Goal: Book appointment/travel/reservation

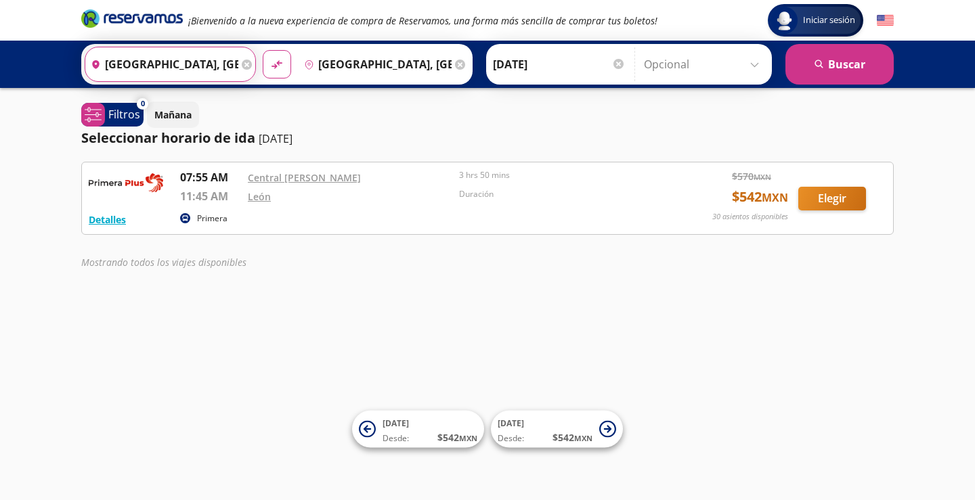
click at [169, 65] on input "[GEOGRAPHIC_DATA], [GEOGRAPHIC_DATA]" at bounding box center [161, 64] width 153 height 34
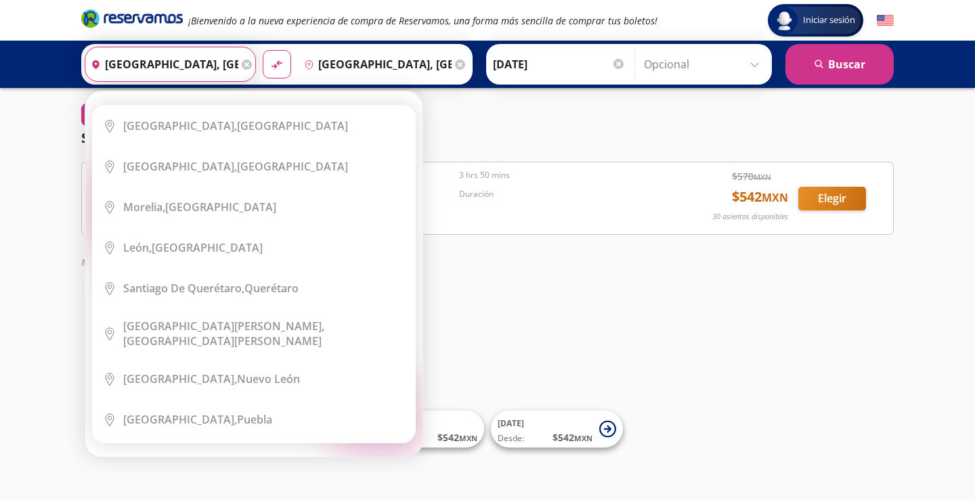
click at [148, 66] on input "[GEOGRAPHIC_DATA], [GEOGRAPHIC_DATA]" at bounding box center [161, 64] width 153 height 34
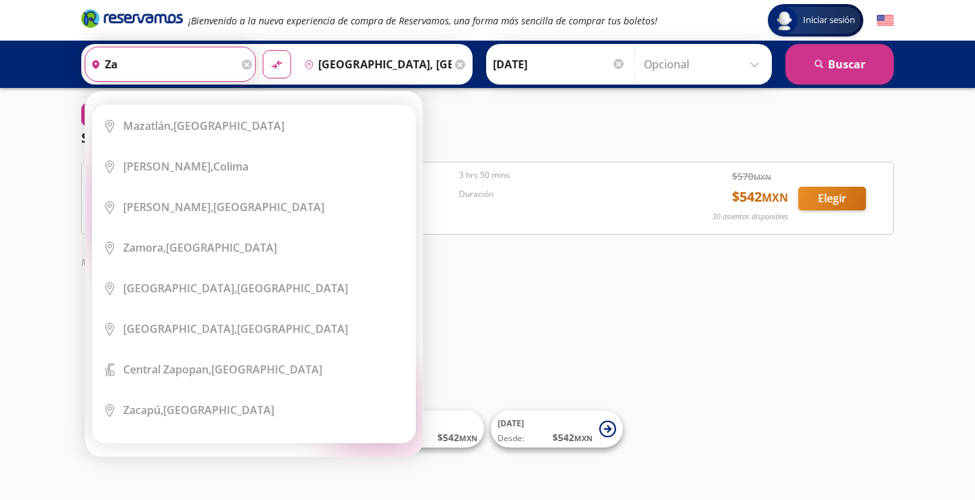
type input "z"
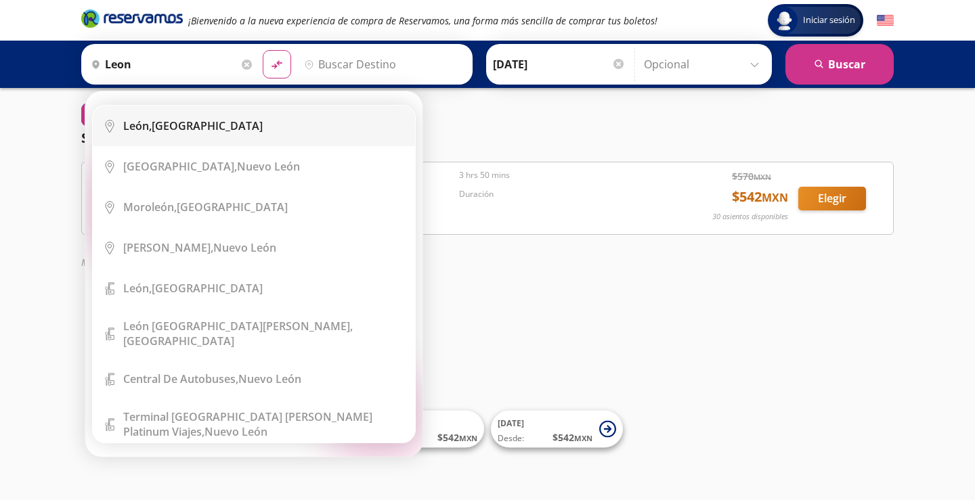
click at [151, 127] on b "León," at bounding box center [137, 125] width 28 height 15
type input "[GEOGRAPHIC_DATA], [GEOGRAPHIC_DATA]"
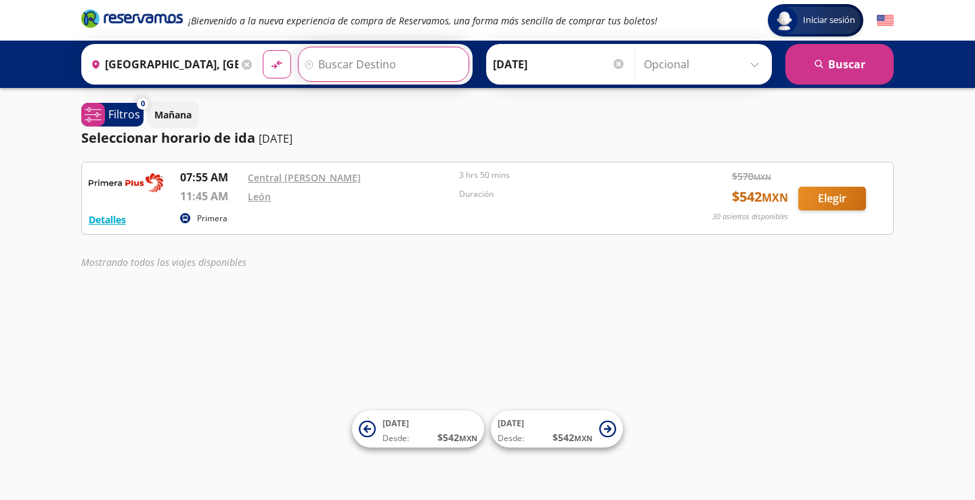
click at [335, 64] on input "Destino" at bounding box center [382, 64] width 167 height 34
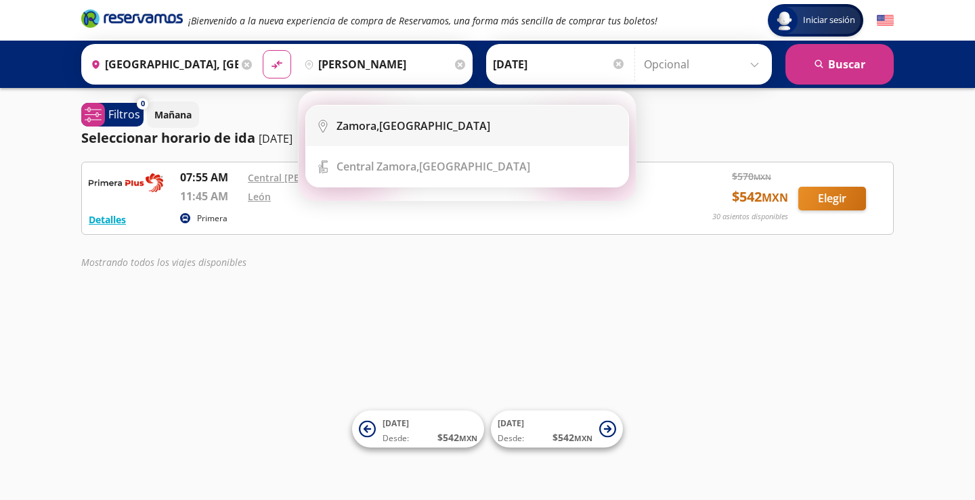
click at [443, 129] on div "[GEOGRAPHIC_DATA], [GEOGRAPHIC_DATA]" at bounding box center [477, 125] width 282 height 15
type input "[GEOGRAPHIC_DATA], [GEOGRAPHIC_DATA]"
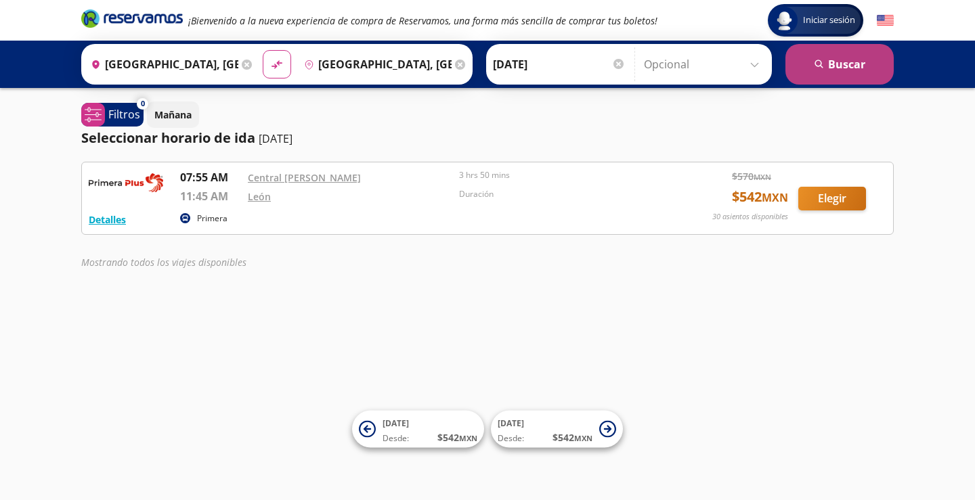
click at [840, 62] on button "search [GEOGRAPHIC_DATA]" at bounding box center [839, 64] width 108 height 41
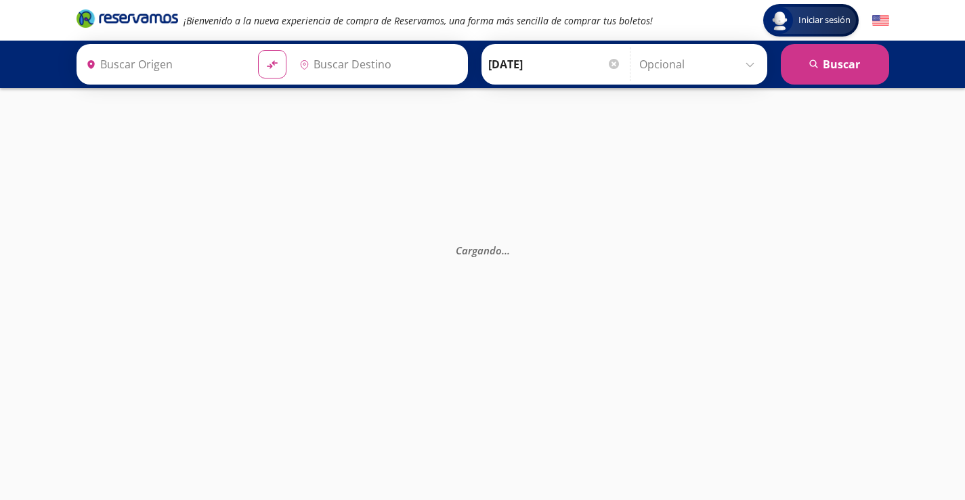
type input "[GEOGRAPHIC_DATA], [GEOGRAPHIC_DATA]"
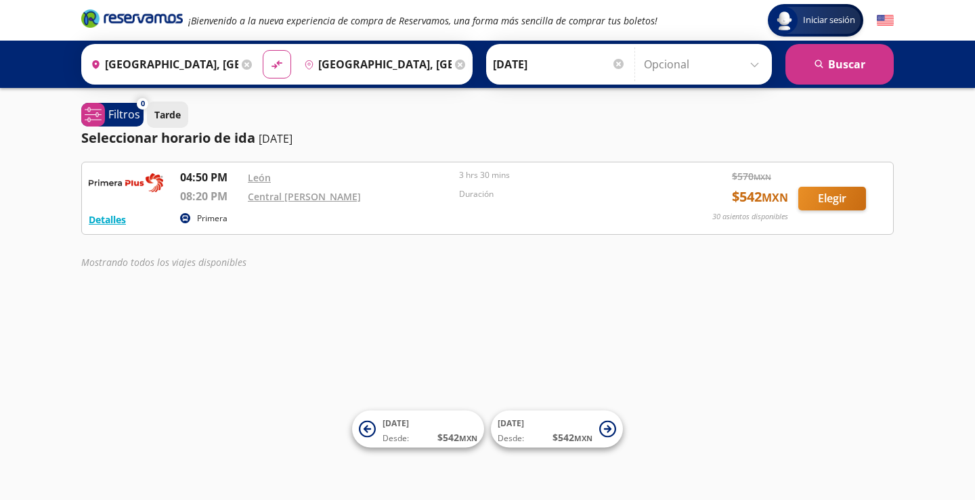
click at [163, 118] on p "Tarde" at bounding box center [167, 115] width 26 height 14
click at [160, 67] on input "[GEOGRAPHIC_DATA], [GEOGRAPHIC_DATA]" at bounding box center [161, 64] width 153 height 34
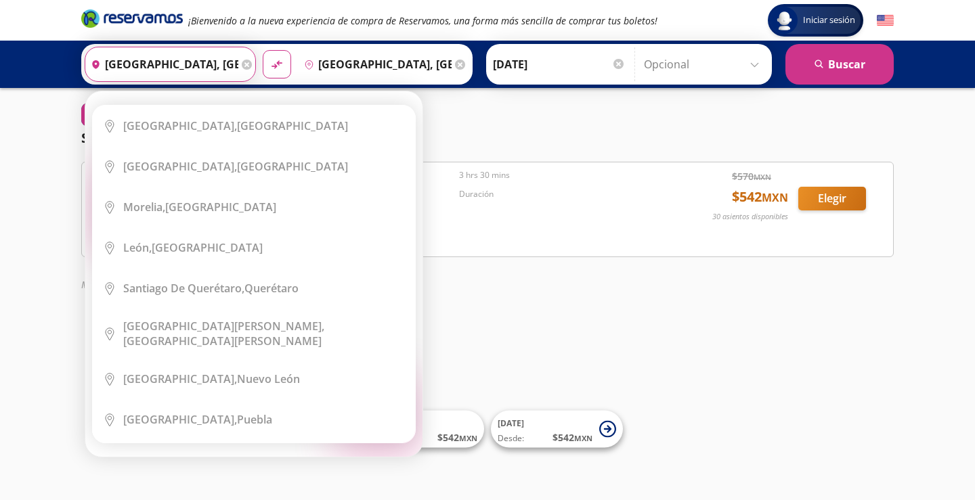
click at [184, 64] on input "[GEOGRAPHIC_DATA], [GEOGRAPHIC_DATA]" at bounding box center [161, 64] width 153 height 34
click at [504, 68] on input "[DATE]" at bounding box center [559, 64] width 133 height 34
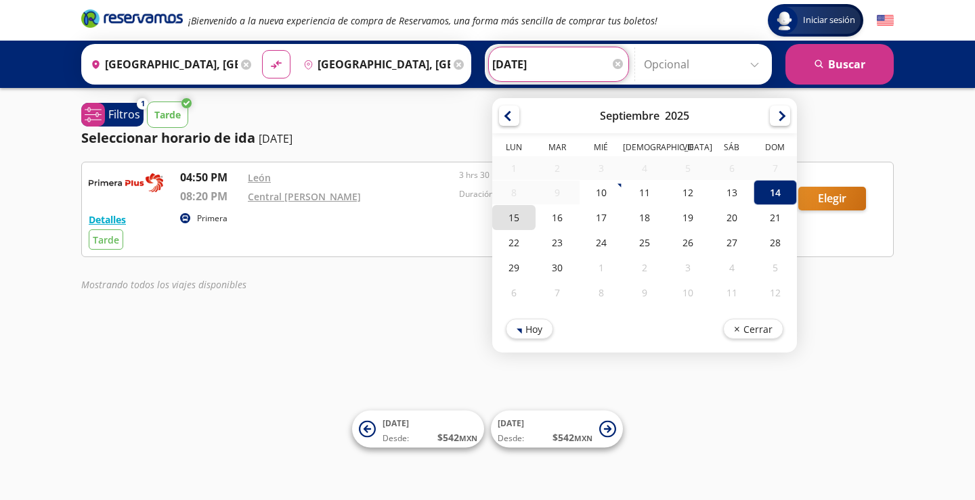
click at [506, 219] on div "15" at bounding box center [513, 217] width 43 height 25
type input "[DATE]"
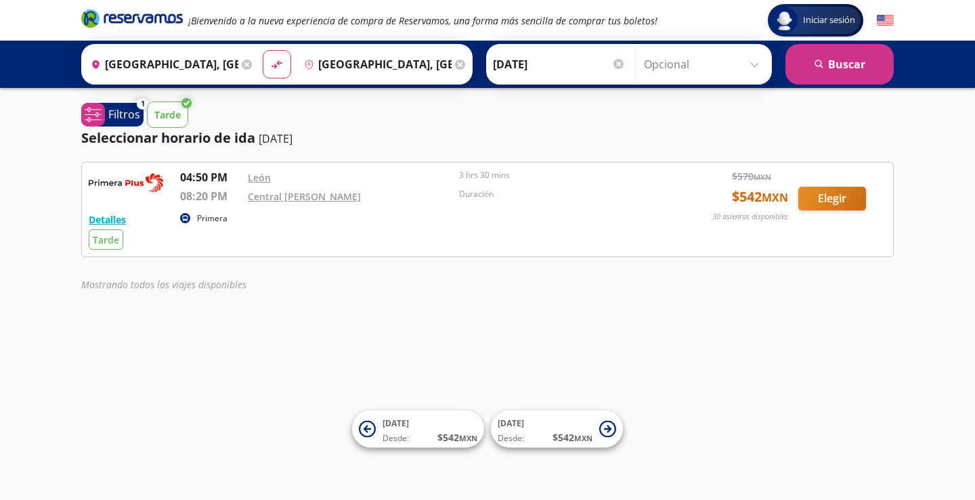
click at [738, 75] on input "Opcional" at bounding box center [704, 64] width 121 height 34
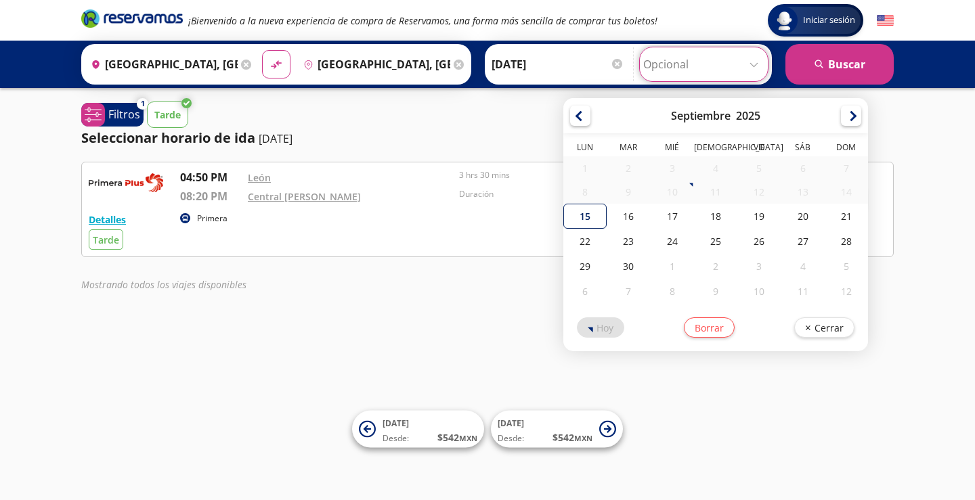
click at [580, 223] on div "15" at bounding box center [584, 216] width 43 height 25
type input "[DATE]"
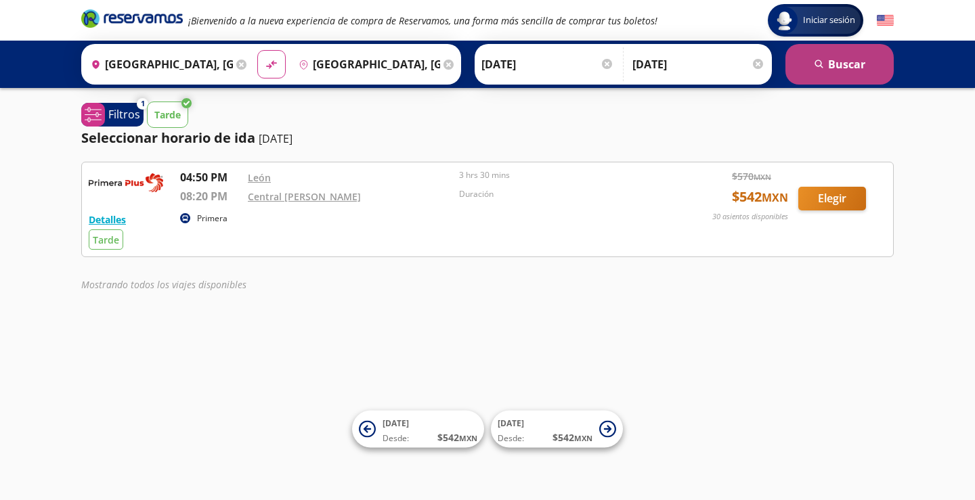
click at [837, 72] on button "search [GEOGRAPHIC_DATA]" at bounding box center [839, 64] width 108 height 41
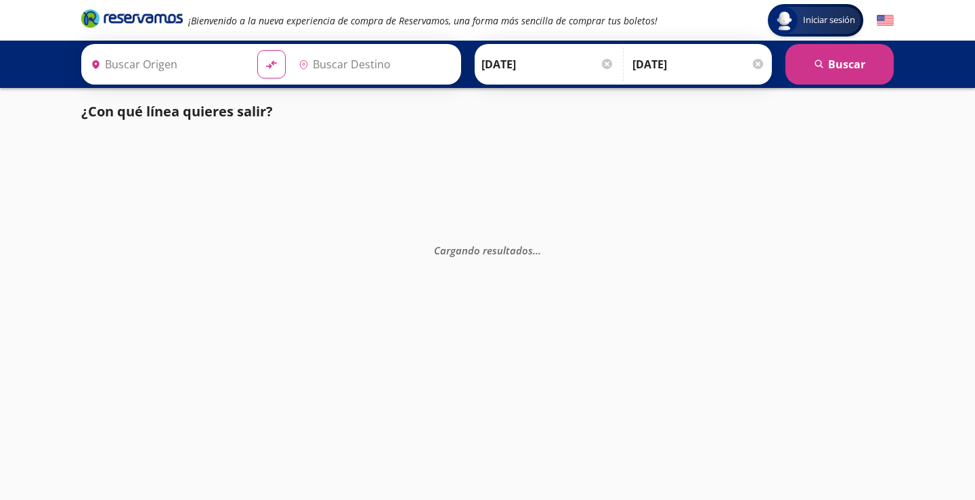
type input "[GEOGRAPHIC_DATA], [GEOGRAPHIC_DATA]"
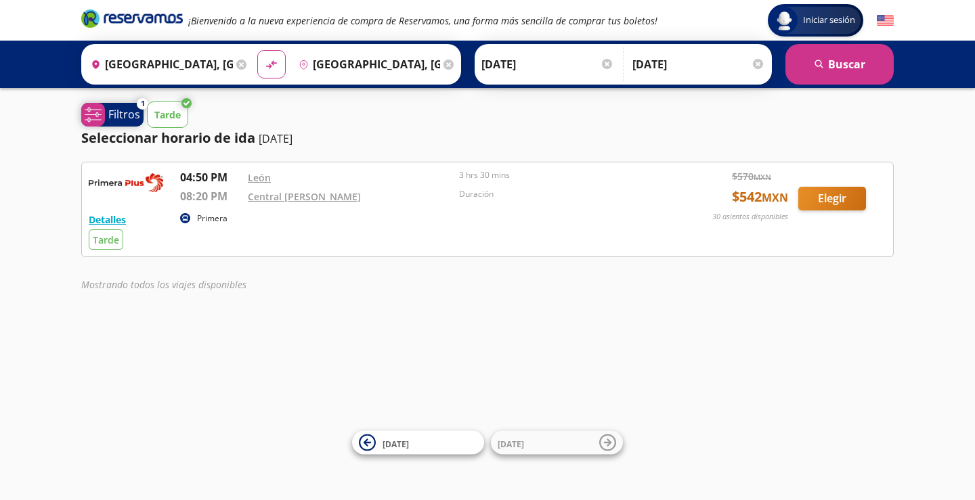
click at [123, 114] on p "Filtros" at bounding box center [124, 114] width 32 height 16
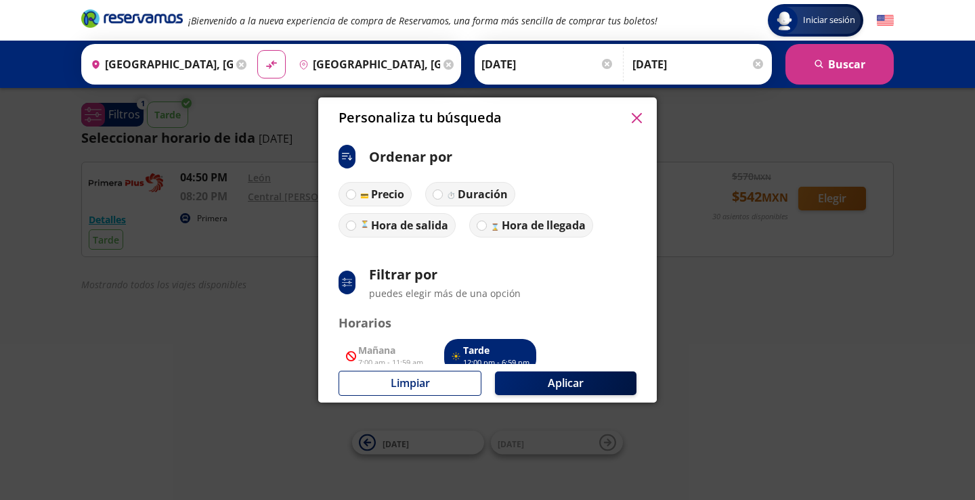
click at [642, 120] on button "button" at bounding box center [636, 118] width 20 height 20
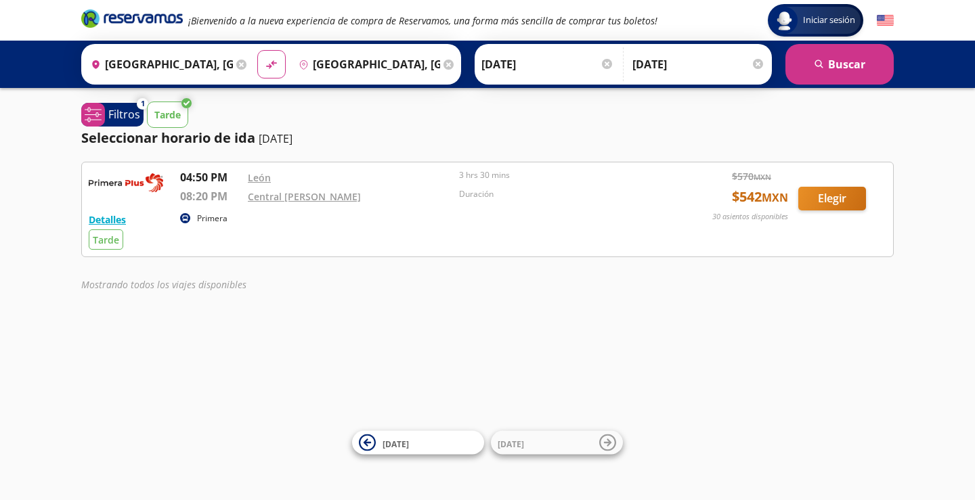
click at [173, 120] on p "Tarde" at bounding box center [167, 115] width 26 height 14
drag, startPoint x: 858, startPoint y: 66, endPoint x: 831, endPoint y: 85, distance: 33.4
click at [859, 66] on button "search [GEOGRAPHIC_DATA]" at bounding box center [839, 64] width 108 height 41
click at [110, 225] on button "Detalles" at bounding box center [107, 220] width 37 height 14
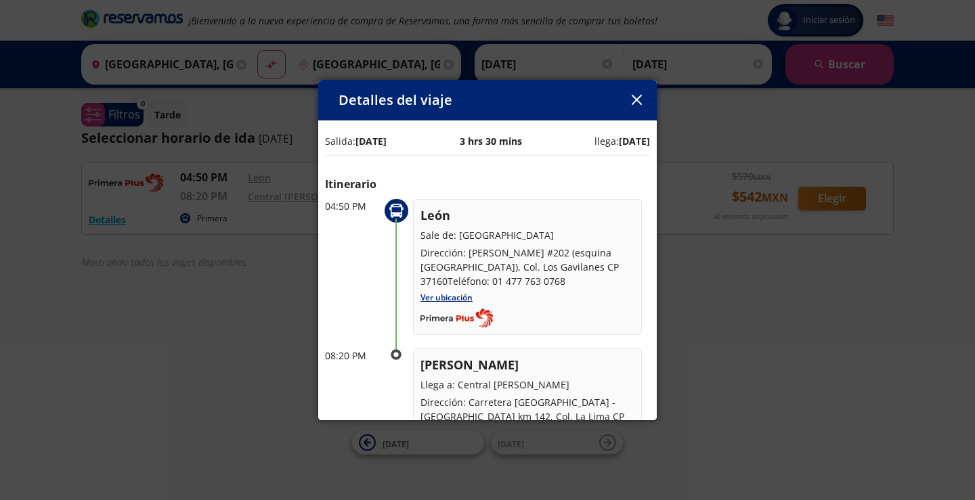
click at [639, 101] on icon "button" at bounding box center [637, 100] width 10 height 10
